Goal: Use online tool/utility: Utilize a website feature to perform a specific function

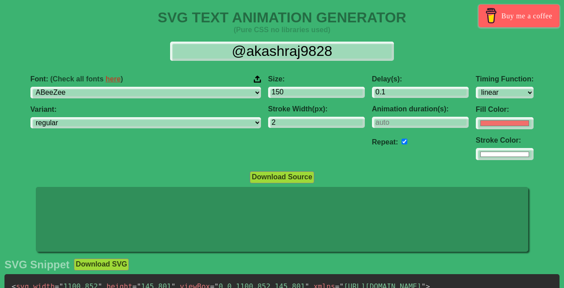
select select "linear"
click at [121, 80] on link "here" at bounding box center [113, 79] width 15 height 8
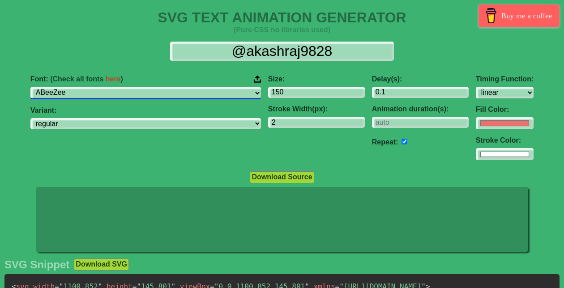
click at [192, 92] on select "ABeeZee ADLaM Display AR One Sans Abel Abhaya Libre Aboreto Abril Fatface Abyss…" at bounding box center [145, 93] width 231 height 12
click at [87, 87] on select "ABeeZee ADLaM Display AR One Sans Abel Abhaya Libre Aboreto Abril Fatface Abyss…" at bounding box center [145, 93] width 231 height 12
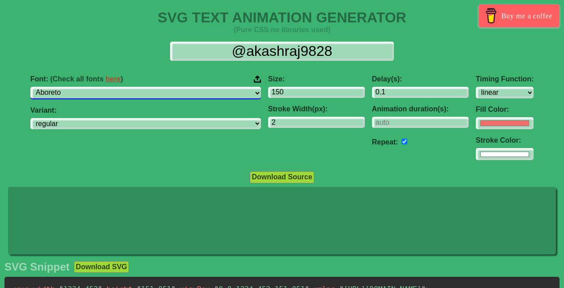
click at [187, 90] on select "ABeeZee ADLaM Display AR One Sans Abel Abhaya Libre Aboreto Abril Fatface Abyss…" at bounding box center [145, 93] width 231 height 12
click at [108, 90] on select "ABeeZee ADLaM Display AR One Sans Abel Abhaya Libre Aboreto Abril Fatface Abyss…" at bounding box center [145, 93] width 231 height 12
click at [87, 87] on select "ABeeZee ADLaM Display AR One Sans Abel Abhaya Libre Aboreto Abril Fatface Abyss…" at bounding box center [145, 93] width 231 height 12
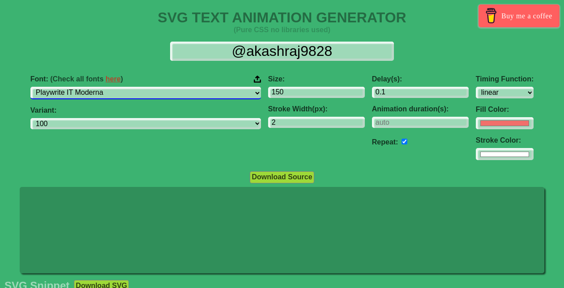
click at [191, 89] on select "ABeeZee ADLaM Display AR One Sans Abel Abhaya Libre Aboreto Abril Fatface Abyss…" at bounding box center [145, 93] width 231 height 12
select select "Abhaya Libre"
click at [87, 87] on select "ABeeZee ADLaM Display AR One Sans Abel Abhaya Libre Aboreto Abril Fatface Abyss…" at bounding box center [145, 93] width 231 height 12
select select "regular"
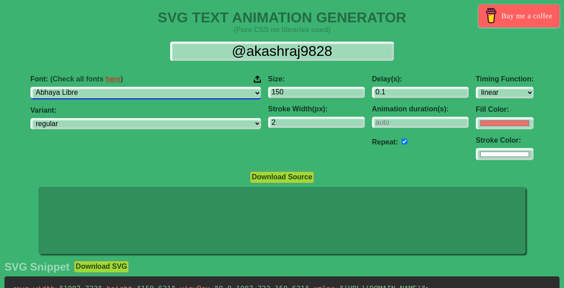
click at [175, 90] on select "ABeeZee ADLaM Display AR One Sans Abel Abhaya Libre Aboreto Abril Fatface Abyss…" at bounding box center [145, 93] width 231 height 12
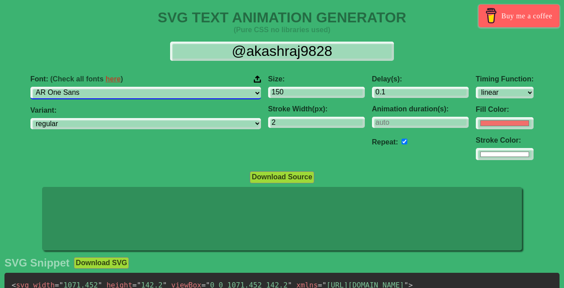
select select "[PERSON_NAME]"
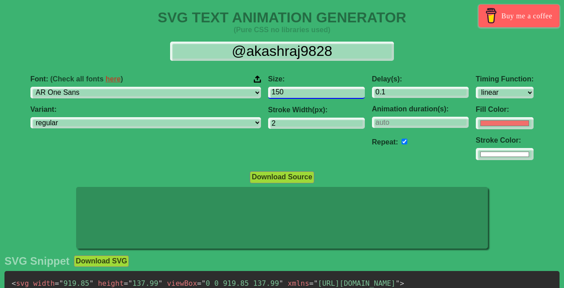
click at [268, 94] on input "150" at bounding box center [316, 93] width 97 height 12
click at [476, 84] on div "Timing Function: ease ease-in ease-out ease-in-out linear step-start step-end" at bounding box center [505, 86] width 58 height 23
click at [472, 102] on div "Timing Function: ease ease-in ease-out ease-in-out linear step-start step-end F…" at bounding box center [504, 118] width 65 height 100
click at [472, 99] on div "Timing Function: ease ease-in ease-out ease-in-out linear step-start step-end F…" at bounding box center [504, 118] width 65 height 100
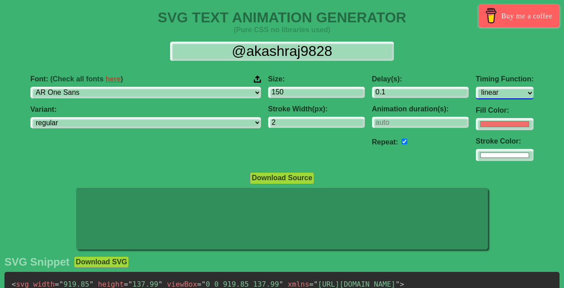
click at [476, 96] on select "ease ease-in ease-out ease-in-out linear step-start step-end" at bounding box center [505, 93] width 58 height 12
click at [476, 87] on select "ease ease-in ease-out ease-in-out linear step-start step-end" at bounding box center [505, 93] width 58 height 12
select select "ease-in-out"
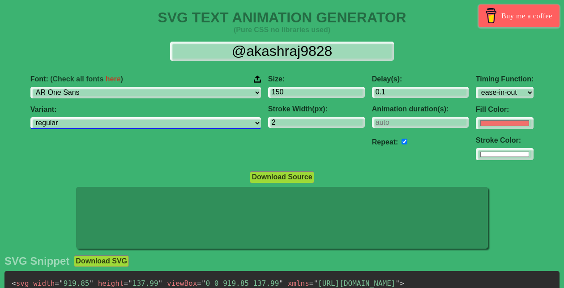
click at [179, 124] on select "regular" at bounding box center [145, 123] width 231 height 12
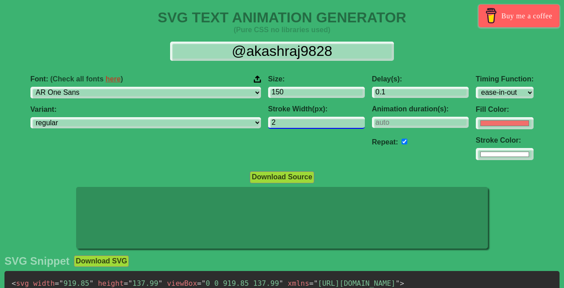
click at [280, 123] on input "2" at bounding box center [316, 123] width 97 height 12
type input "1"
click at [305, 124] on input "1" at bounding box center [316, 123] width 97 height 12
click at [401, 142] on input "checkbox" at bounding box center [404, 142] width 6 height 6
checkbox input "false"
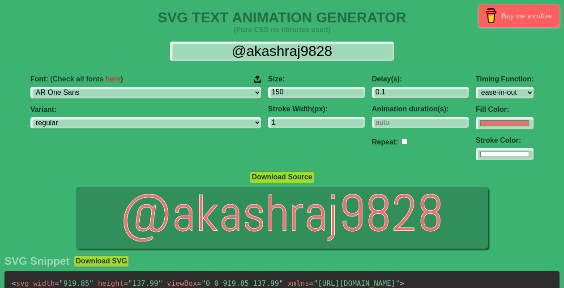
click at [476, 82] on label "Timing Function:" at bounding box center [505, 79] width 58 height 8
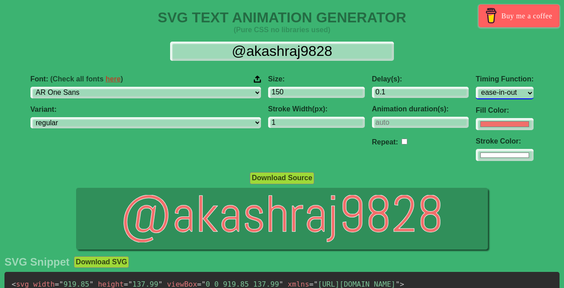
click at [476, 90] on select "ease ease-in ease-out ease-in-out linear step-start step-end" at bounding box center [505, 93] width 58 height 12
select select "ease-in"
click at [476, 87] on select "ease ease-in ease-out ease-in-out linear step-start step-end" at bounding box center [505, 93] width 58 height 12
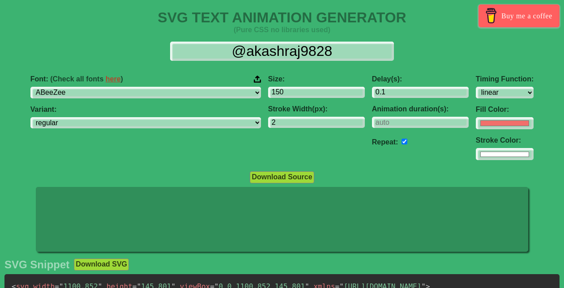
select select "linear"
